Goal: Obtain resource: Obtain resource

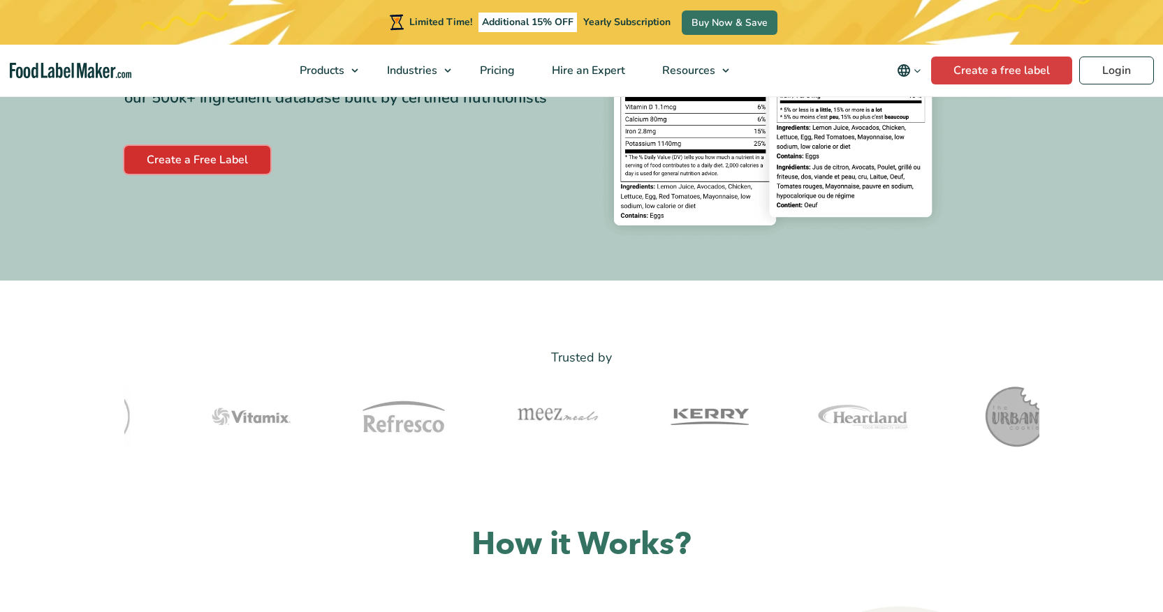
click at [196, 159] on link "Create a Free Label" at bounding box center [197, 160] width 146 height 28
